Goal: Information Seeking & Learning: Compare options

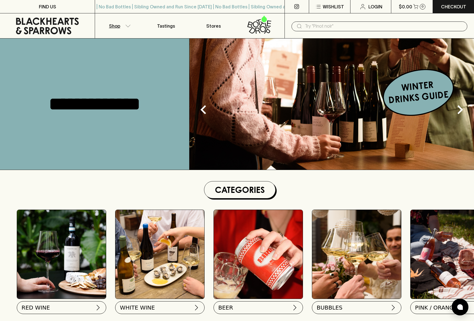
click at [119, 24] on p "Shop" at bounding box center [114, 26] width 11 height 7
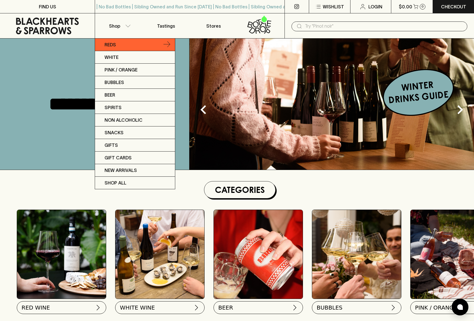
click at [119, 47] on link "Reds" at bounding box center [135, 45] width 80 height 13
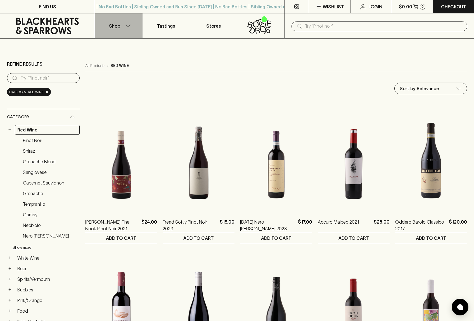
click at [114, 23] on p "Shop" at bounding box center [114, 26] width 11 height 7
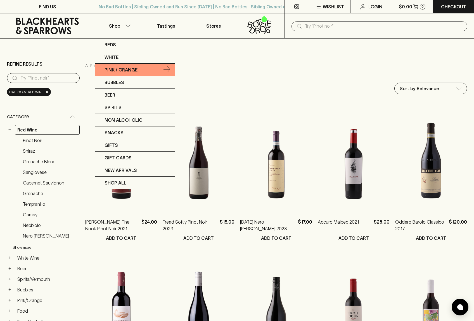
click at [115, 68] on p "Pink / Orange" at bounding box center [121, 70] width 33 height 7
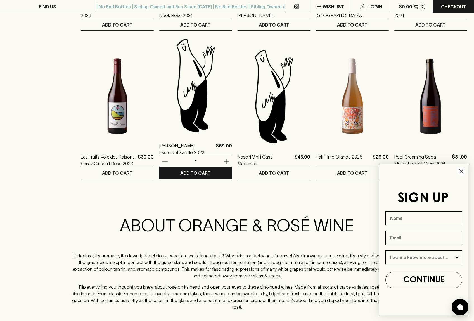
scroll to position [574, 0]
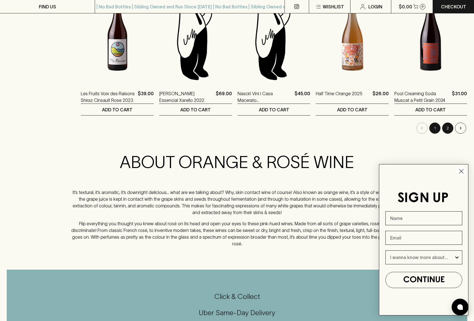
click at [445, 129] on button "2" at bounding box center [447, 128] width 11 height 11
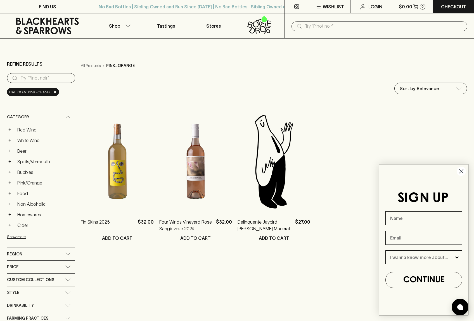
click at [117, 25] on p "Shop" at bounding box center [114, 26] width 11 height 7
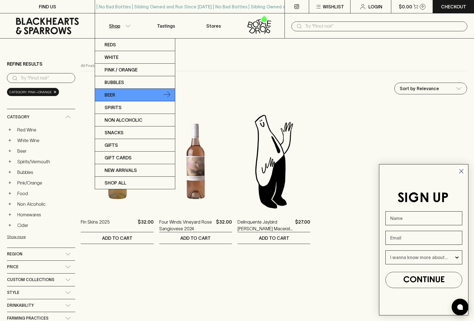
click at [120, 96] on link "Beer" at bounding box center [135, 95] width 80 height 13
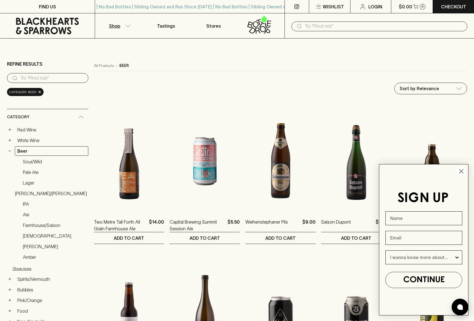
drag, startPoint x: 461, startPoint y: 170, endPoint x: 441, endPoint y: 160, distance: 22.3
click at [461, 170] on circle "Close dialog" at bounding box center [461, 171] width 9 height 9
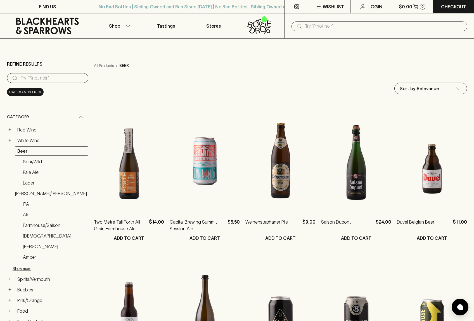
click at [116, 26] on p "Shop" at bounding box center [114, 26] width 11 height 7
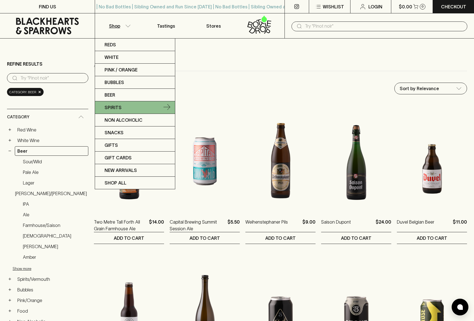
click at [116, 109] on p "Spirits" at bounding box center [113, 107] width 17 height 7
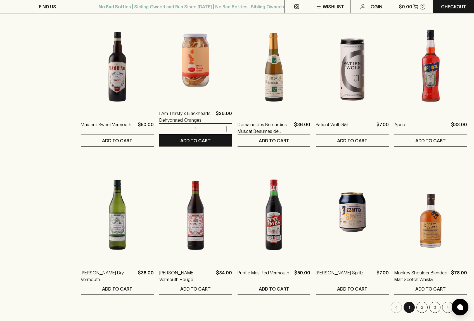
scroll to position [407, 0]
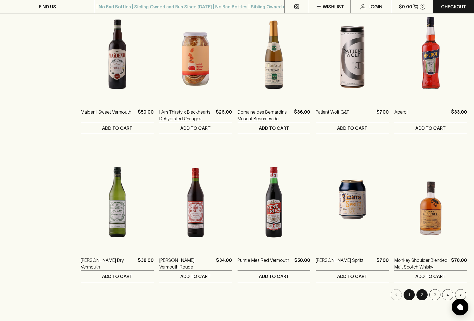
click at [421, 298] on button "2" at bounding box center [421, 295] width 11 height 11
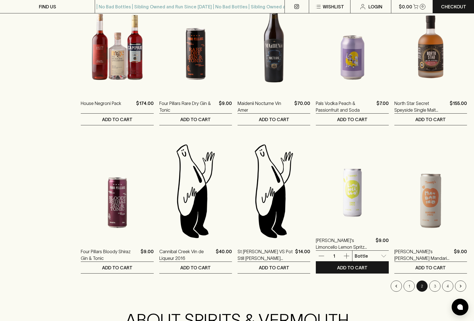
scroll to position [442, 0]
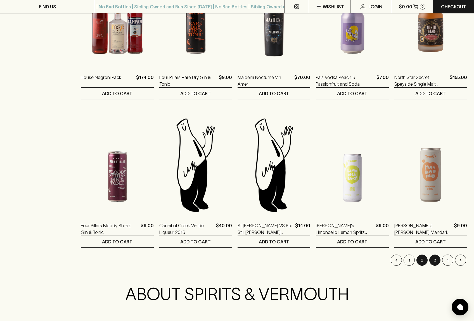
click at [437, 262] on button "3" at bounding box center [434, 260] width 11 height 11
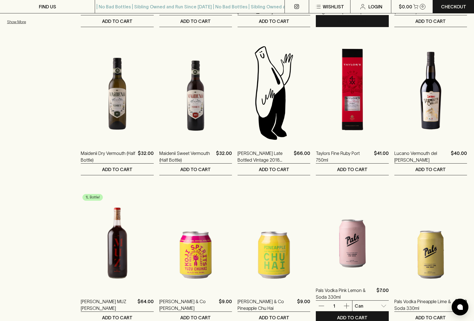
scroll to position [437, 0]
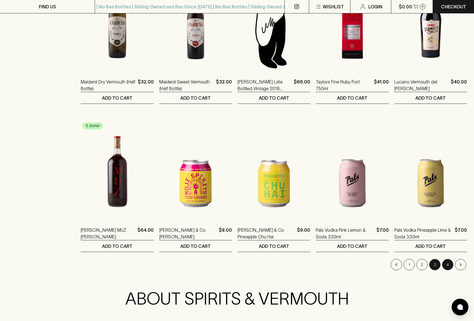
click at [448, 264] on button "4" at bounding box center [447, 264] width 11 height 11
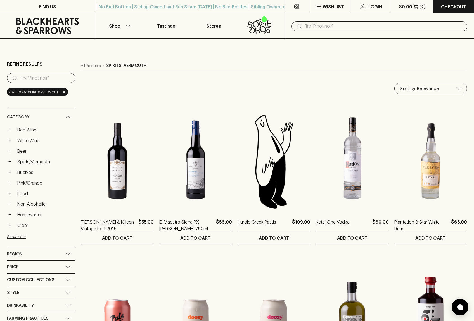
click at [118, 27] on p "Shop" at bounding box center [114, 26] width 11 height 7
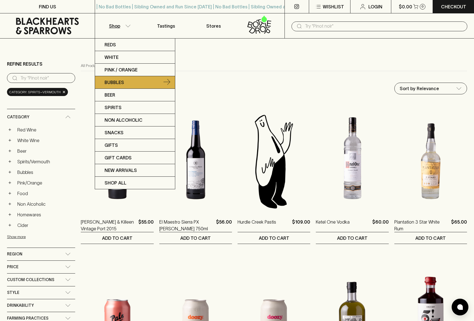
click at [125, 84] on link "Bubbles" at bounding box center [135, 82] width 80 height 13
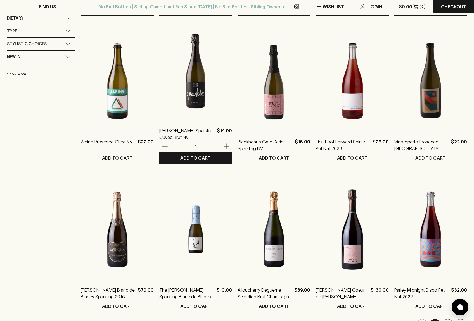
scroll to position [435, 0]
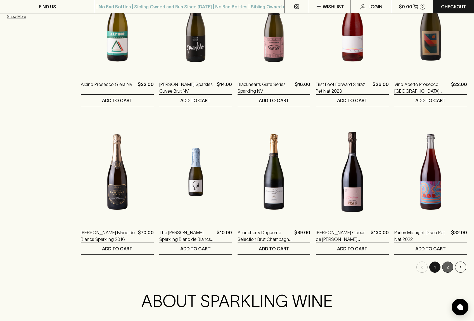
click at [447, 267] on button "2" at bounding box center [447, 267] width 11 height 11
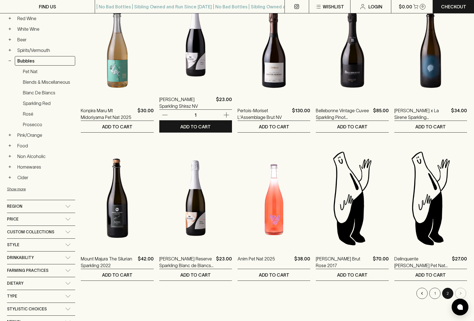
scroll to position [112, 0]
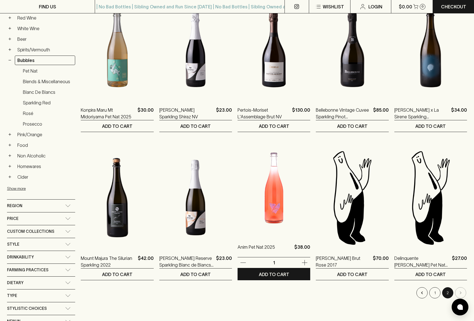
click at [274, 205] on img at bounding box center [274, 187] width 73 height 98
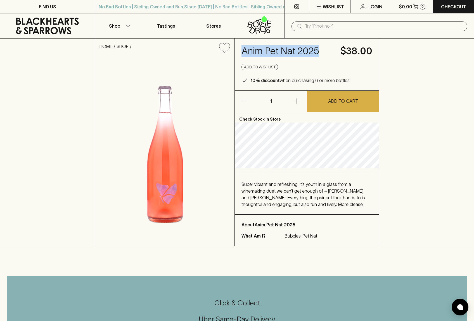
drag, startPoint x: 323, startPoint y: 52, endPoint x: 241, endPoint y: 50, distance: 82.2
click at [241, 50] on div "Anim Pet Nat 2025 $38.00 Add to wishlist 10% discount when purchasing 6 or more…" at bounding box center [307, 65] width 144 height 52
copy h4 "Anim Pet Nat 2025"
click at [122, 27] on button "Shop" at bounding box center [118, 25] width 47 height 25
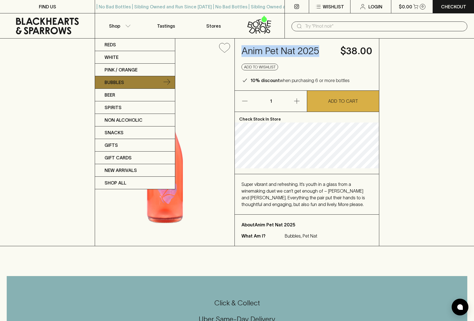
click at [113, 81] on p "Bubbles" at bounding box center [115, 82] width 20 height 7
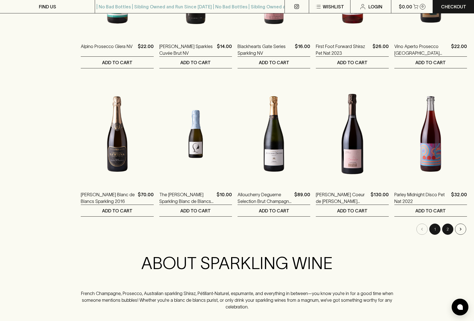
scroll to position [473, 0]
click at [447, 231] on button "2" at bounding box center [447, 229] width 11 height 11
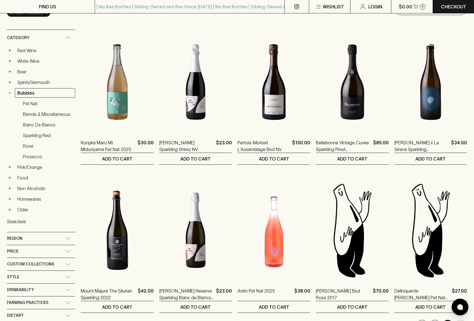
scroll to position [18, 0]
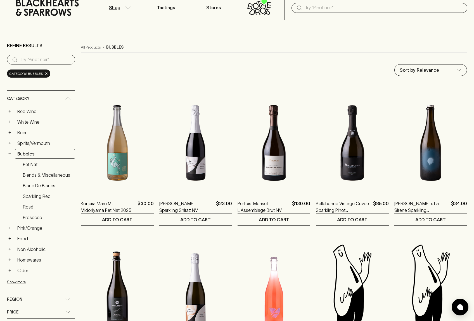
click at [113, 8] on p "Shop" at bounding box center [114, 7] width 11 height 7
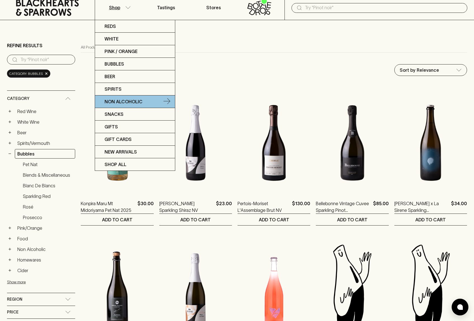
click at [124, 103] on p "Non Alcoholic" at bounding box center [124, 101] width 38 height 7
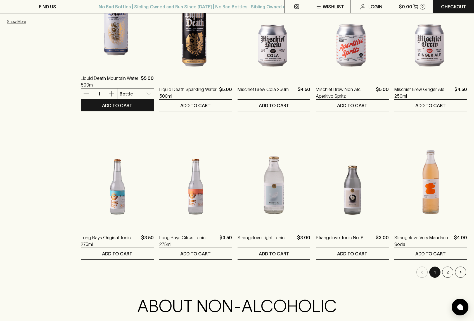
scroll to position [434, 0]
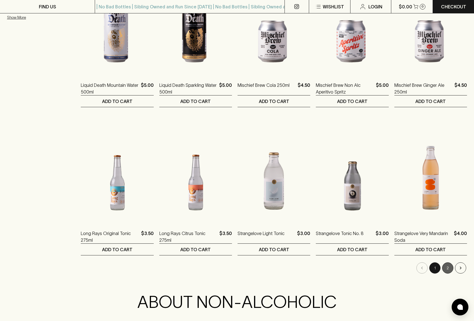
click at [449, 269] on button "2" at bounding box center [447, 268] width 11 height 11
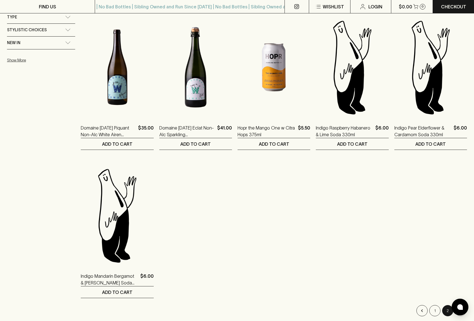
scroll to position [406, 0]
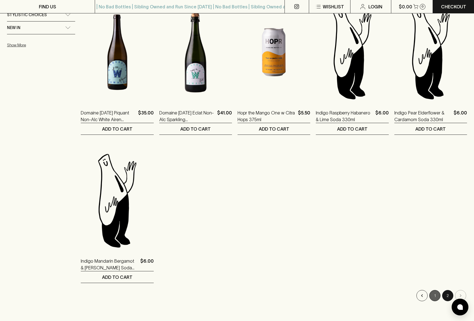
click at [432, 293] on button "1" at bounding box center [434, 295] width 11 height 11
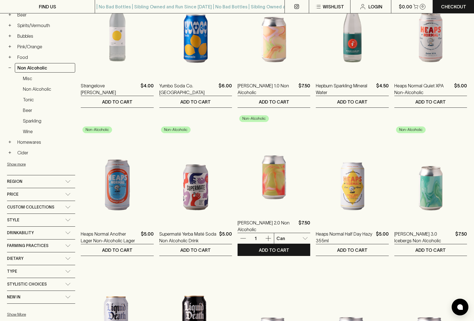
scroll to position [75, 0]
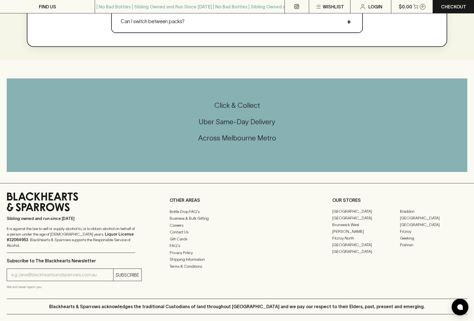
scroll to position [806, 0]
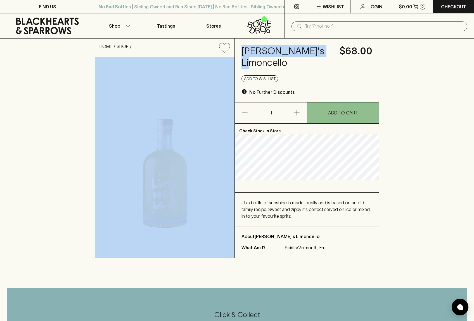
drag, startPoint x: 325, startPoint y: 51, endPoint x: 239, endPoint y: 51, distance: 85.8
click at [235, 50] on div "HOME SHOP [PERSON_NAME]'s Limoncello $68.00 Add to wishlist No Further Discount…" at bounding box center [237, 148] width 285 height 219
click at [304, 53] on h4 "[PERSON_NAME]'s Limoncello" at bounding box center [286, 56] width 91 height 23
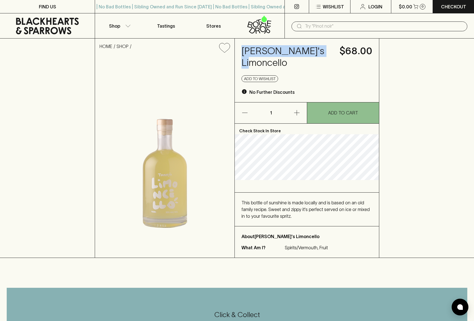
drag, startPoint x: 325, startPoint y: 52, endPoint x: 244, endPoint y: 51, distance: 81.1
click at [242, 50] on h4 "[PERSON_NAME]'s Limoncello" at bounding box center [286, 56] width 91 height 23
copy h4 "[PERSON_NAME]'s Limoncello"
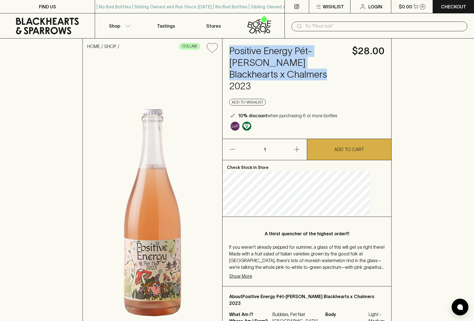
drag, startPoint x: 241, startPoint y: 49, endPoint x: 319, endPoint y: 73, distance: 81.3
click at [319, 73] on h4 "Positive Energy Pét-Nat Rosé Blackhearts x Chalmers 2023" at bounding box center [287, 68] width 116 height 47
copy h4 "Positive Energy Pét-Nat Rosé Blackhearts x Chalmers 2023"
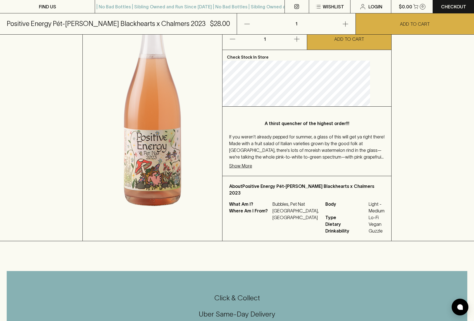
scroll to position [223, 0]
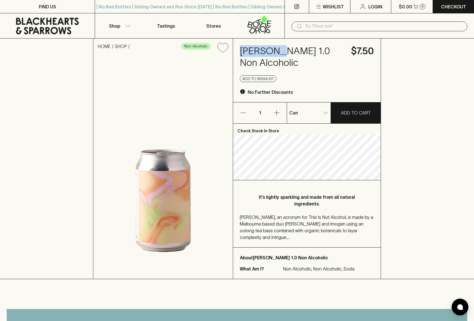
drag, startPoint x: 240, startPoint y: 50, endPoint x: 272, endPoint y: 51, distance: 31.6
click at [272, 49] on h4 "TINA 1.0 Non Alcoholic" at bounding box center [292, 56] width 105 height 23
copy h4 "TINA 1.0"
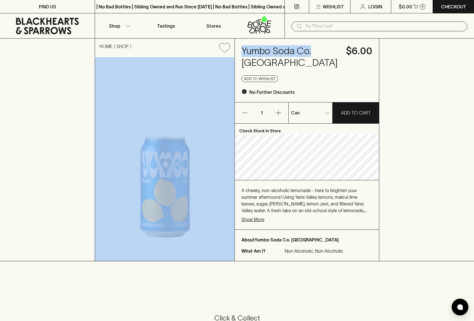
drag, startPoint x: 309, startPoint y: 50, endPoint x: 238, endPoint y: 49, distance: 71.0
click at [227, 49] on div "HOME SHOP Yumbo Soda Co. Lemonade $6.00 Add to wishlist No Further Discounts 1 …" at bounding box center [237, 150] width 285 height 223
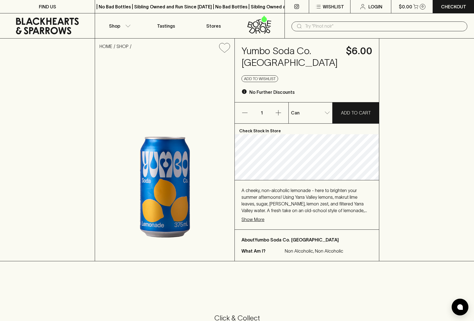
drag, startPoint x: 254, startPoint y: 50, endPoint x: 249, endPoint y: 50, distance: 4.2
click at [254, 50] on h4 "Yumbo Soda Co. Lemonade" at bounding box center [290, 56] width 98 height 23
drag, startPoint x: 244, startPoint y: 50, endPoint x: 311, endPoint y: 50, distance: 67.4
click at [311, 50] on h4 "Yumbo Soda Co. Lemonade" at bounding box center [290, 56] width 98 height 23
copy h4 "Yumbo Soda Co."
